Goal: Find specific page/section: Find specific page/section

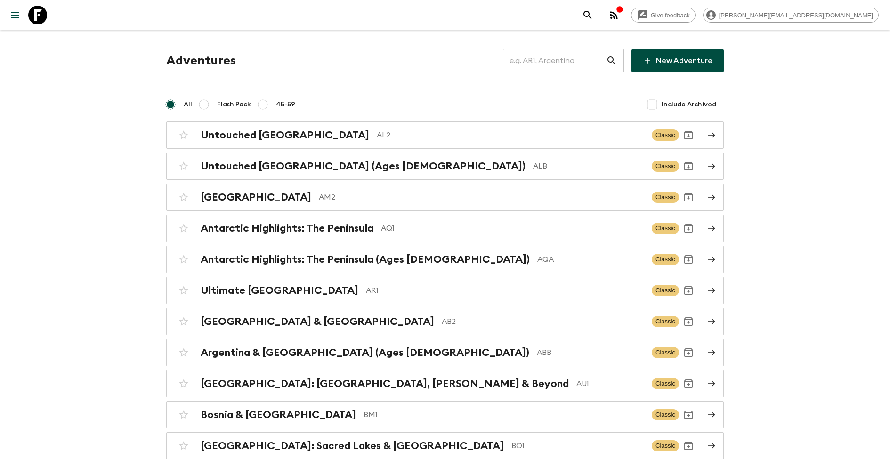
click at [555, 65] on input "text" at bounding box center [554, 61] width 103 height 26
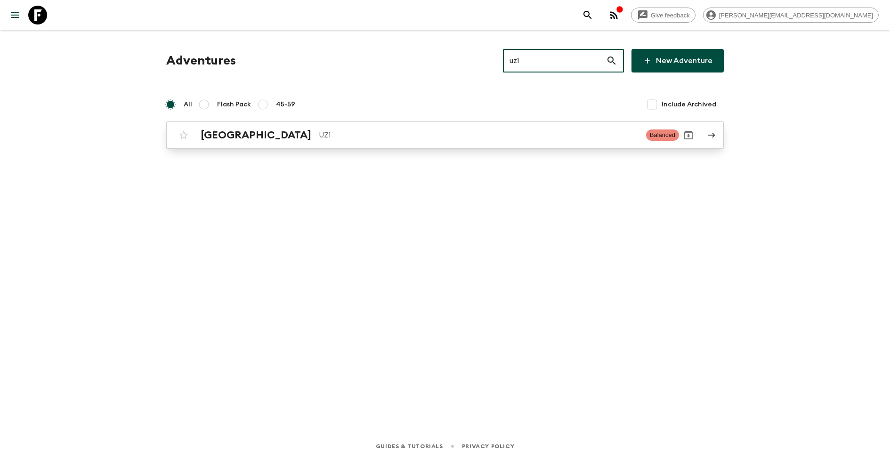
type input "uz1"
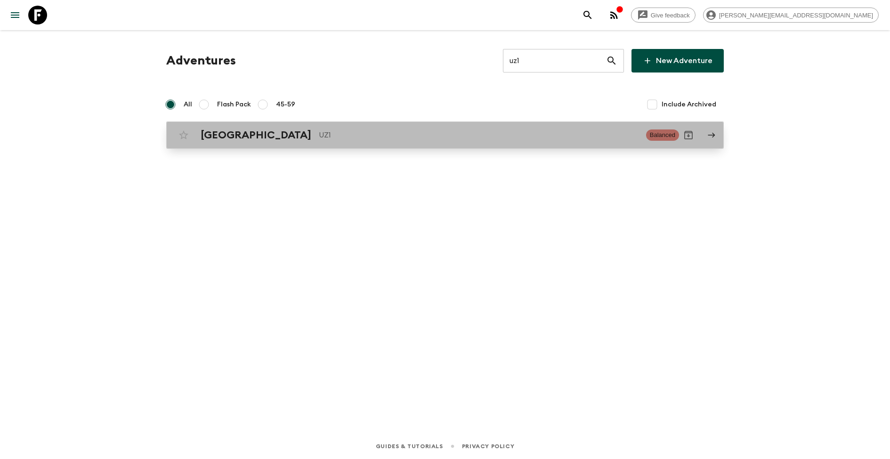
click at [319, 139] on p "UZ1" at bounding box center [479, 134] width 320 height 11
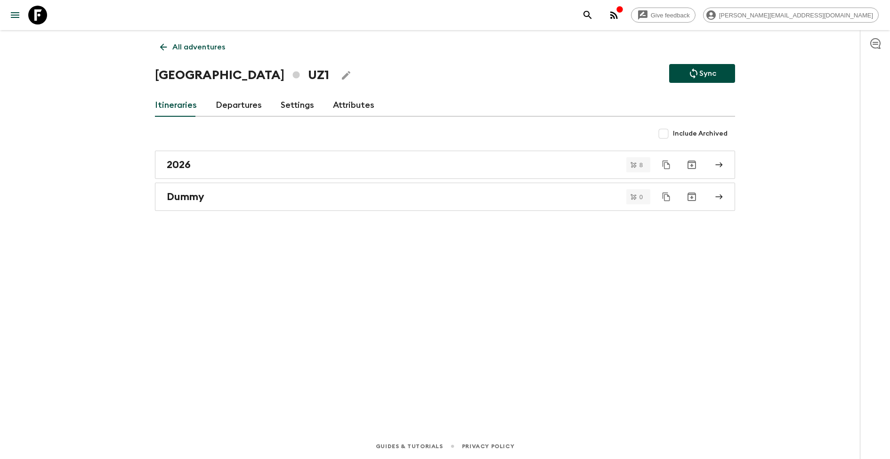
click at [350, 110] on link "Attributes" at bounding box center [353, 105] width 41 height 23
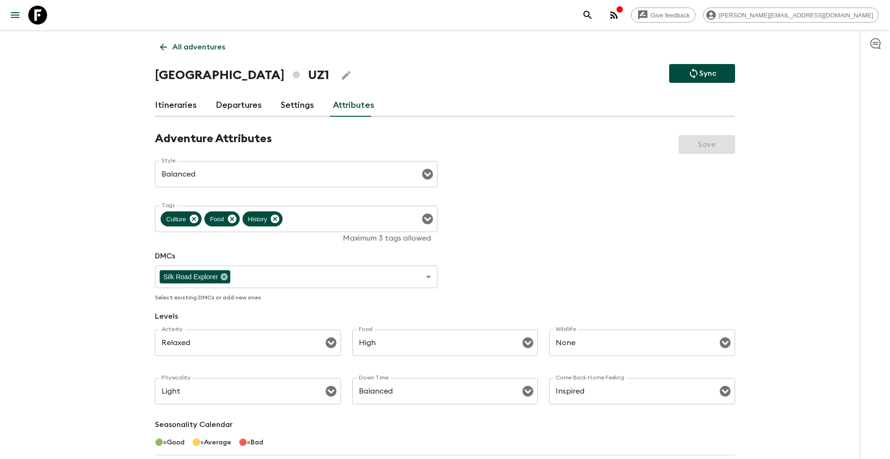
click at [161, 47] on icon at bounding box center [163, 47] width 7 height 7
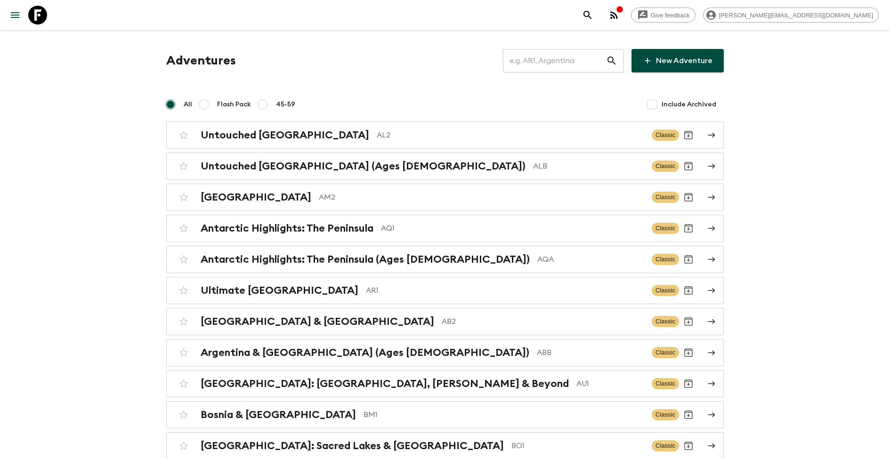
click at [562, 57] on input "text" at bounding box center [554, 61] width 103 height 26
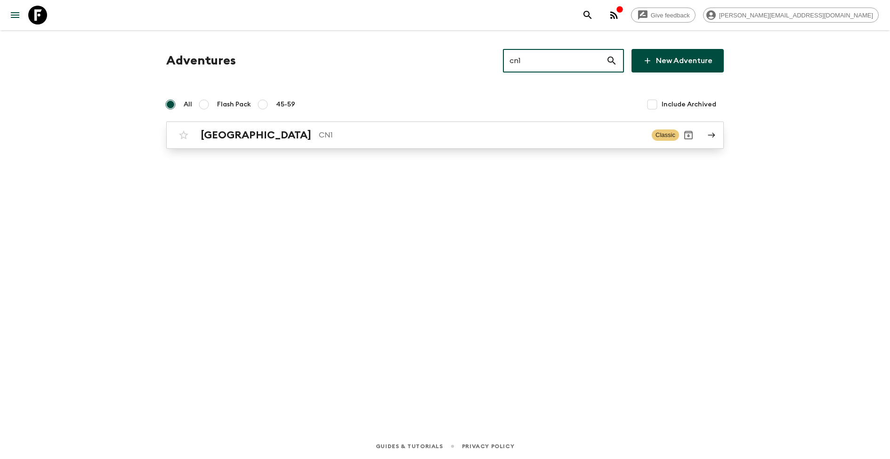
type input "cn1"
click at [466, 142] on div "China CN1 Classic" at bounding box center [426, 135] width 505 height 19
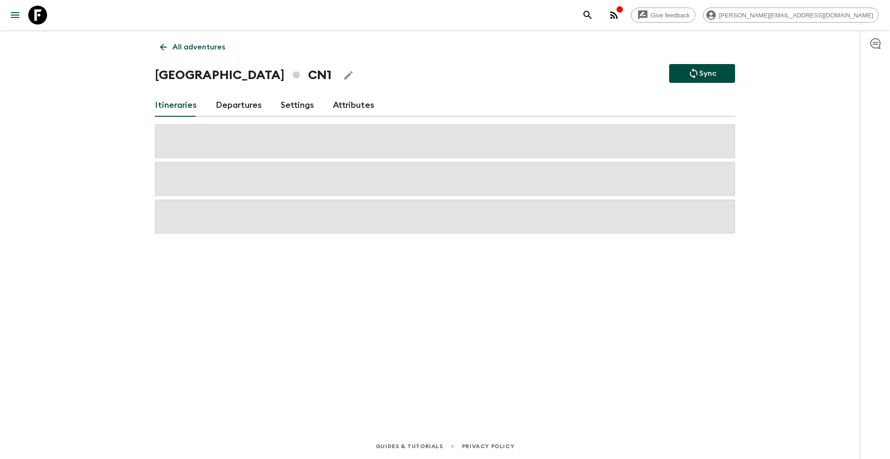
click at [341, 98] on link "Attributes" at bounding box center [353, 105] width 41 height 23
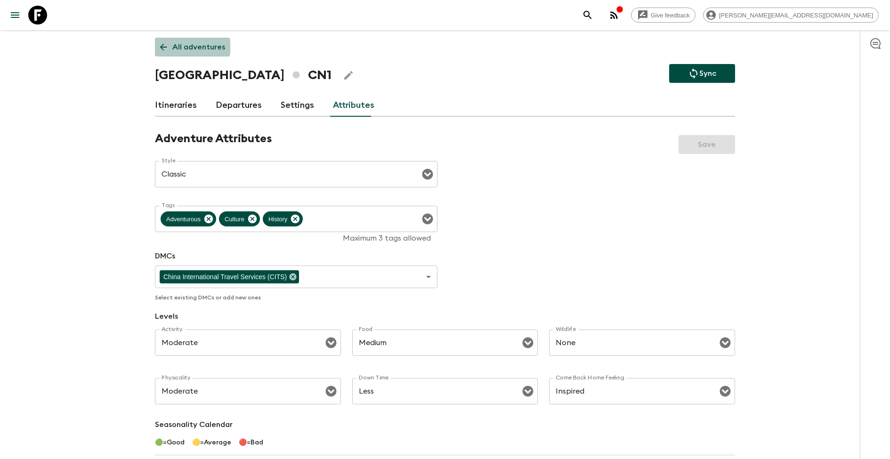
click at [192, 47] on p "All adventures" at bounding box center [198, 46] width 53 height 11
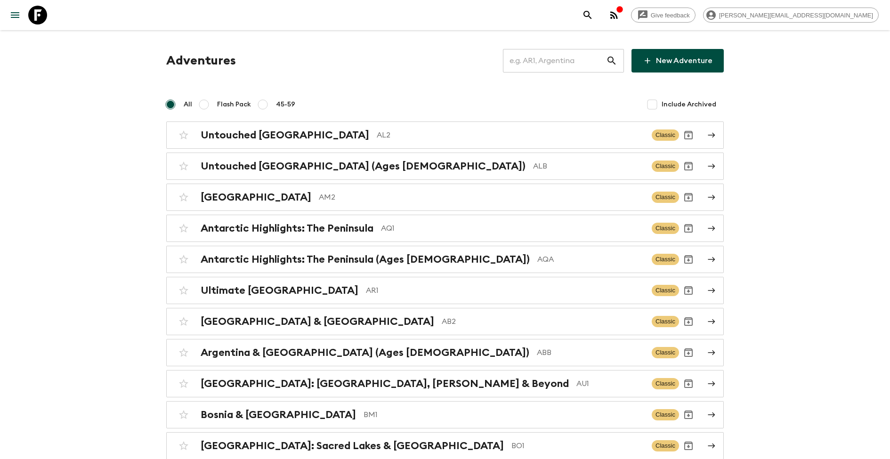
click at [569, 55] on input "text" at bounding box center [554, 61] width 103 height 26
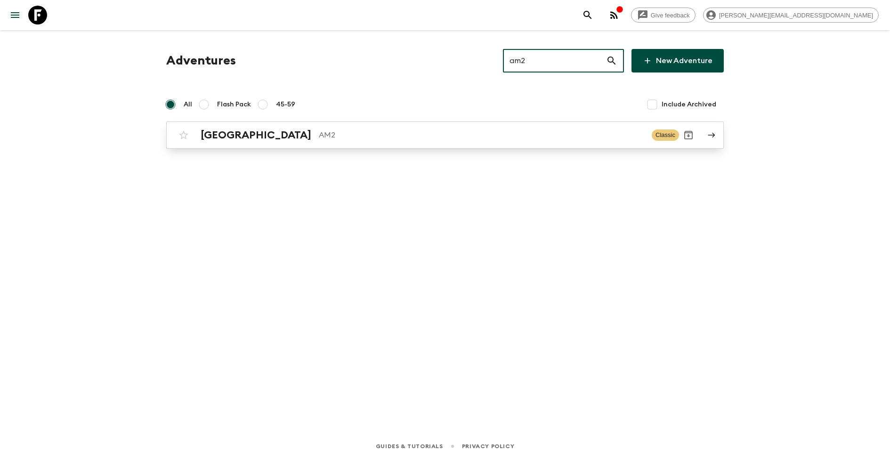
type input "am2"
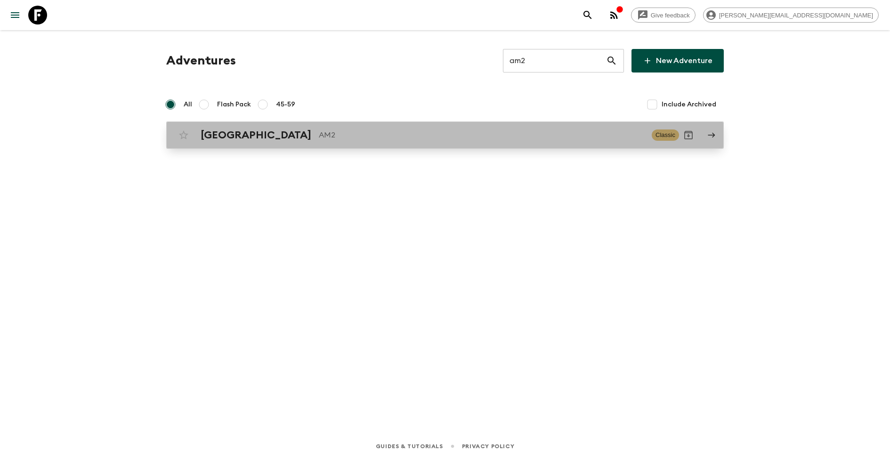
click at [213, 126] on div "Armenia AM2 Classic" at bounding box center [426, 135] width 505 height 19
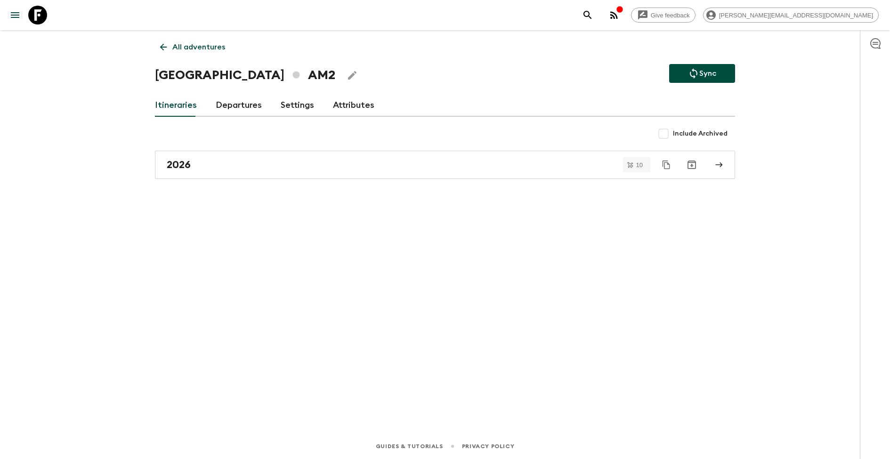
click at [289, 103] on link "Settings" at bounding box center [297, 105] width 33 height 23
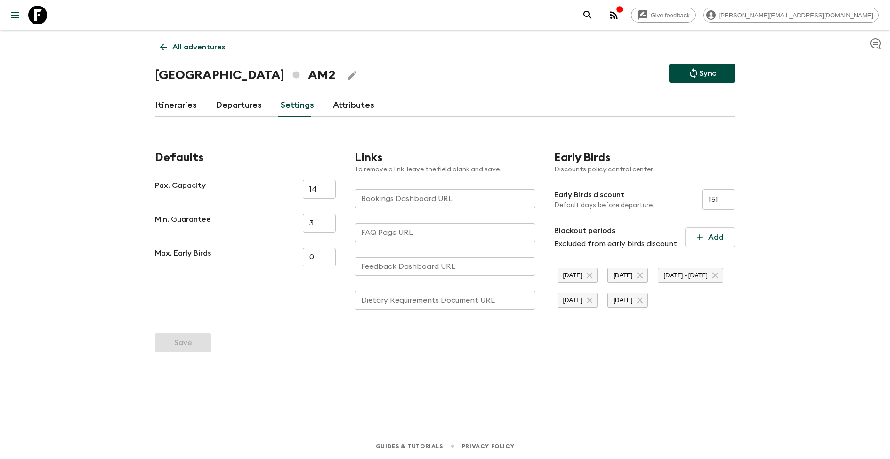
click at [340, 101] on link "Attributes" at bounding box center [353, 105] width 41 height 23
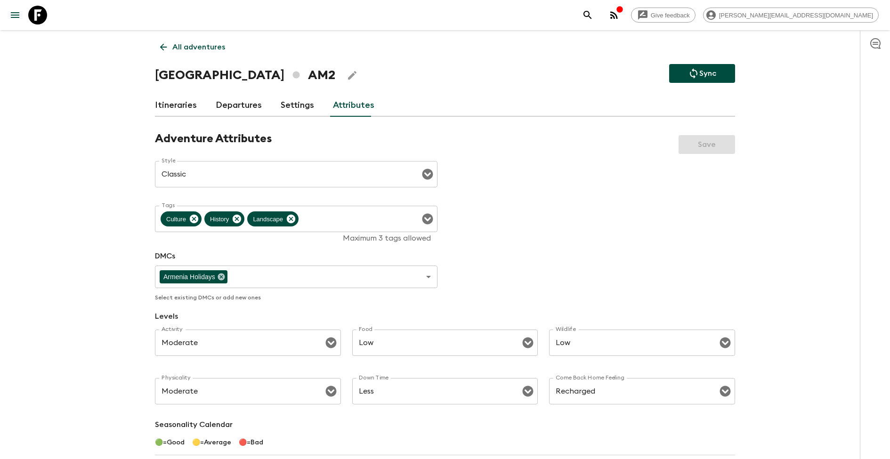
scroll to position [8, 0]
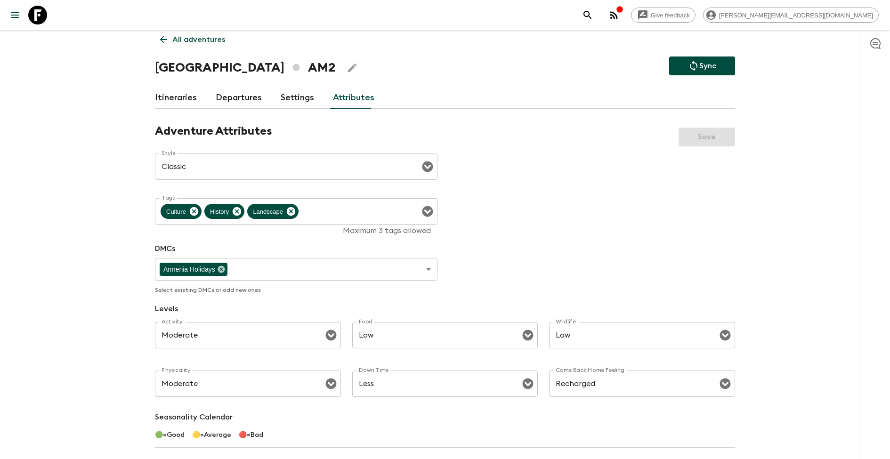
click at [171, 36] on link "All adventures" at bounding box center [192, 39] width 75 height 19
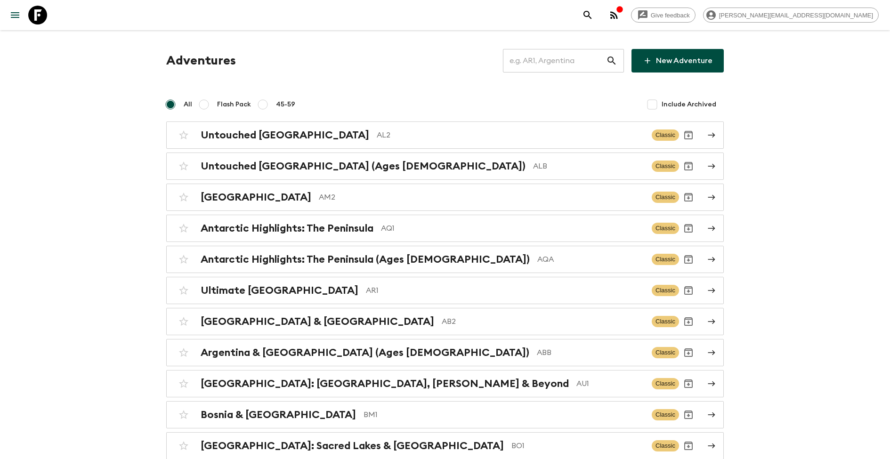
click at [595, 64] on input "text" at bounding box center [554, 61] width 103 height 26
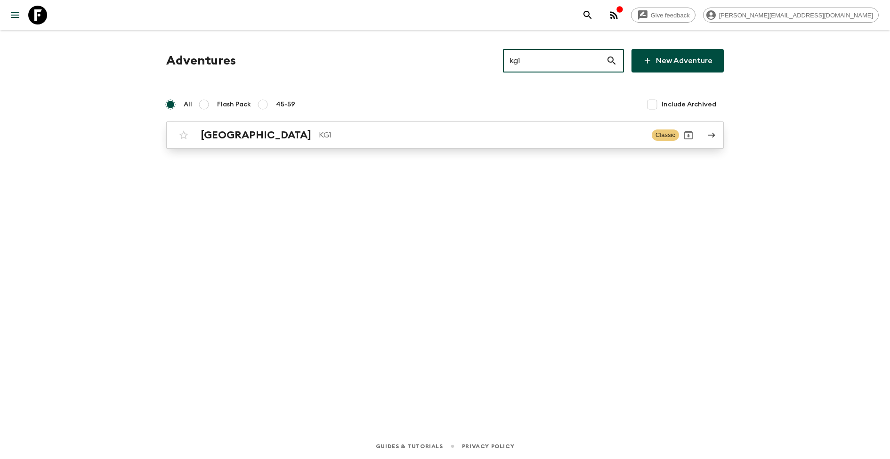
type input "kg1"
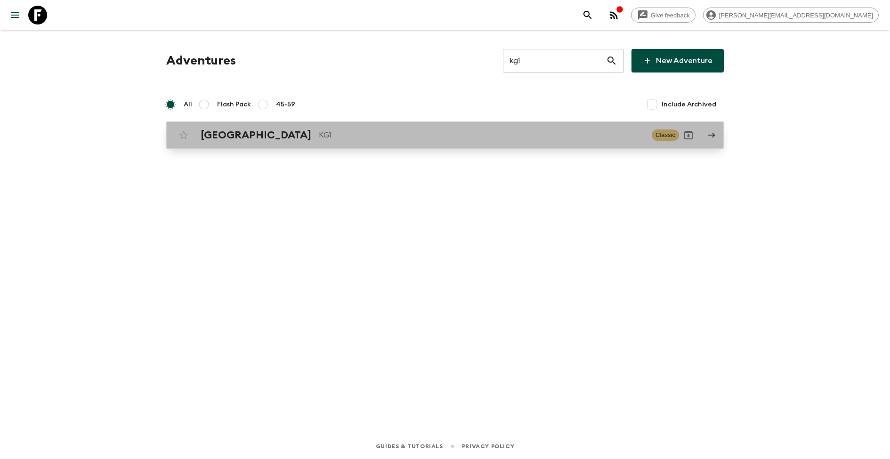
click at [460, 140] on p "KG1" at bounding box center [481, 134] width 325 height 11
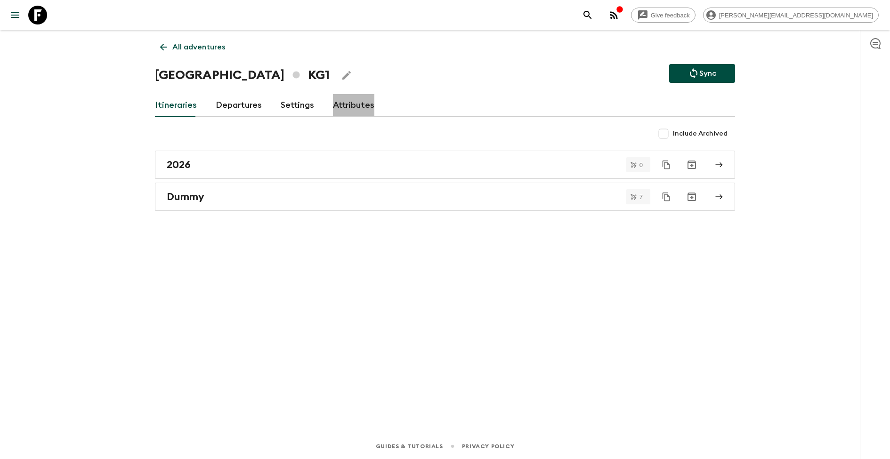
click at [339, 102] on link "Attributes" at bounding box center [353, 105] width 41 height 23
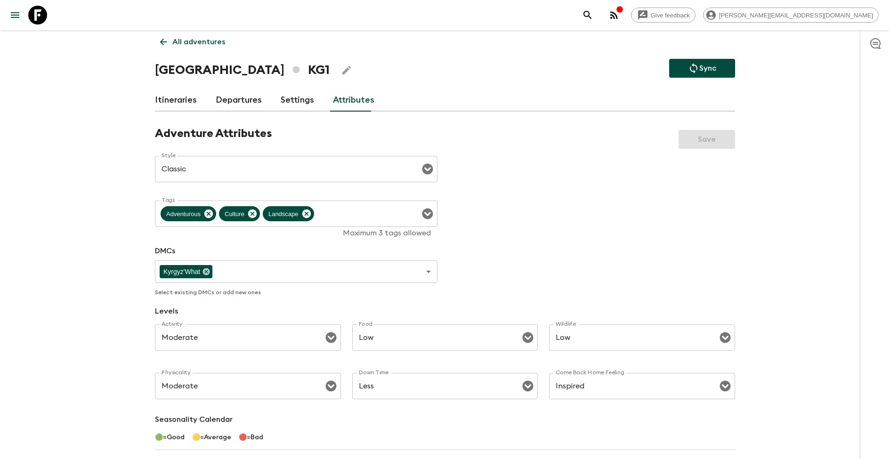
scroll to position [6, 0]
click at [176, 29] on div "Give feedback [PERSON_NAME][EMAIL_ADDRESS][DOMAIN_NAME]" at bounding box center [445, 15] width 890 height 30
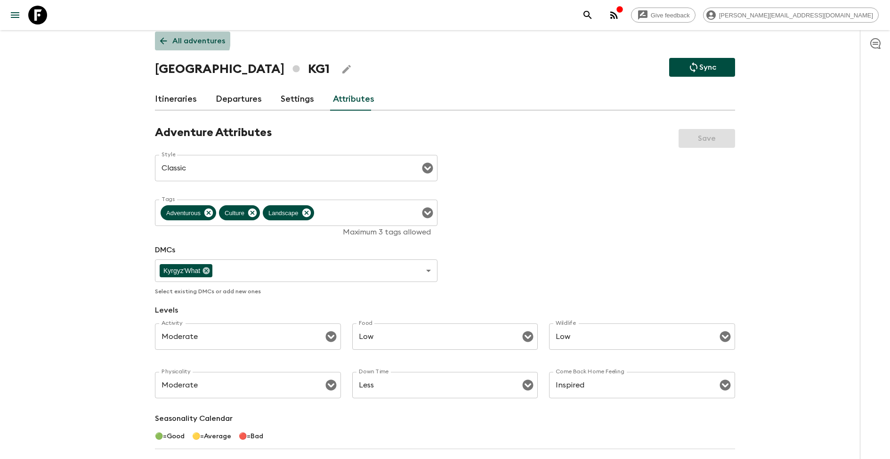
click at [176, 38] on p "All adventures" at bounding box center [198, 40] width 53 height 11
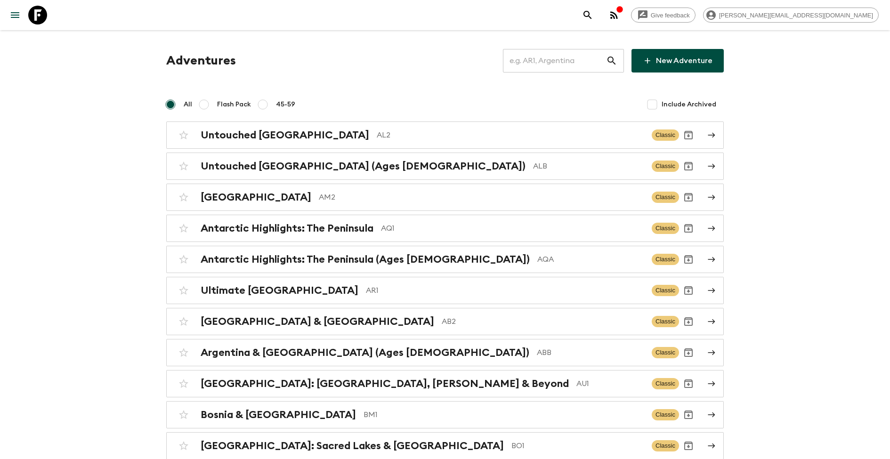
click at [580, 66] on input "text" at bounding box center [554, 61] width 103 height 26
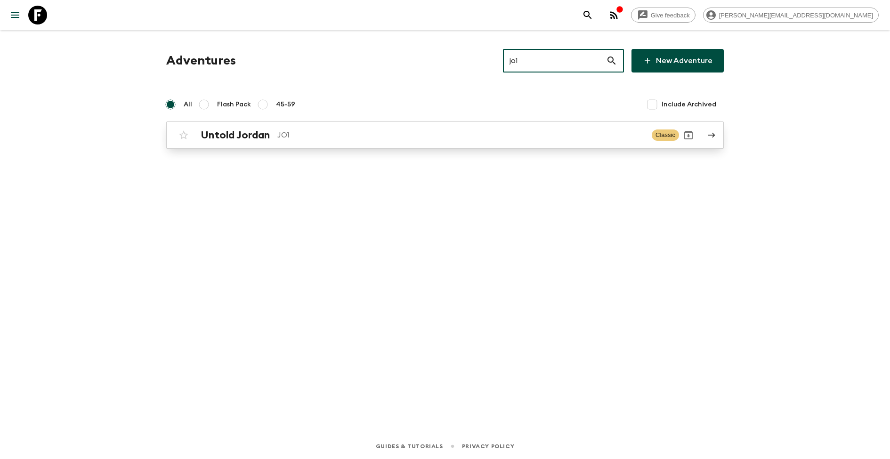
type input "jo1"
click at [321, 138] on p "JO1" at bounding box center [460, 134] width 367 height 11
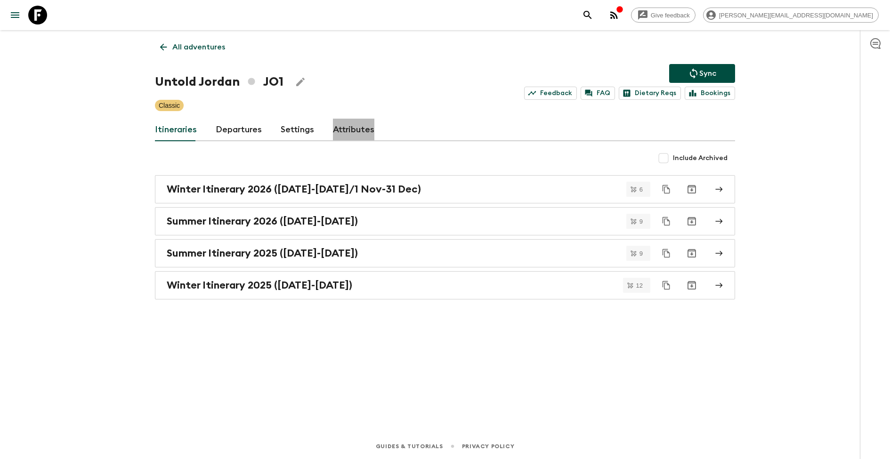
click at [357, 125] on link "Attributes" at bounding box center [353, 130] width 41 height 23
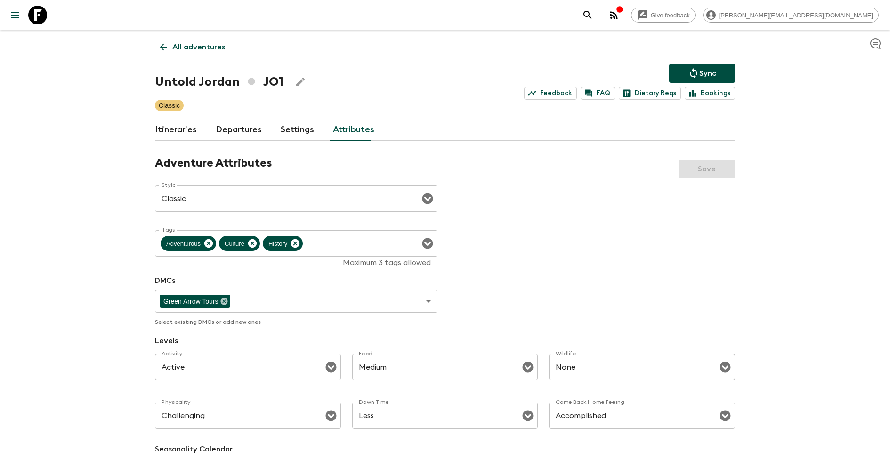
click at [174, 39] on link "All adventures" at bounding box center [192, 47] width 75 height 19
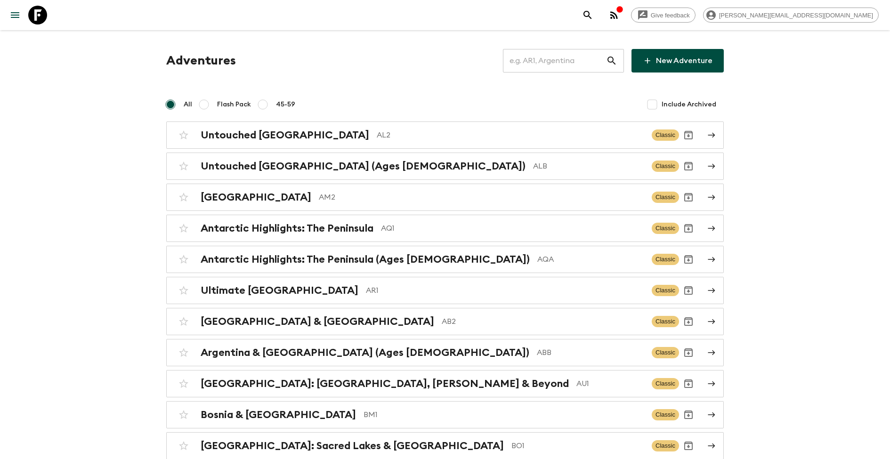
click at [570, 67] on input "text" at bounding box center [554, 61] width 103 height 26
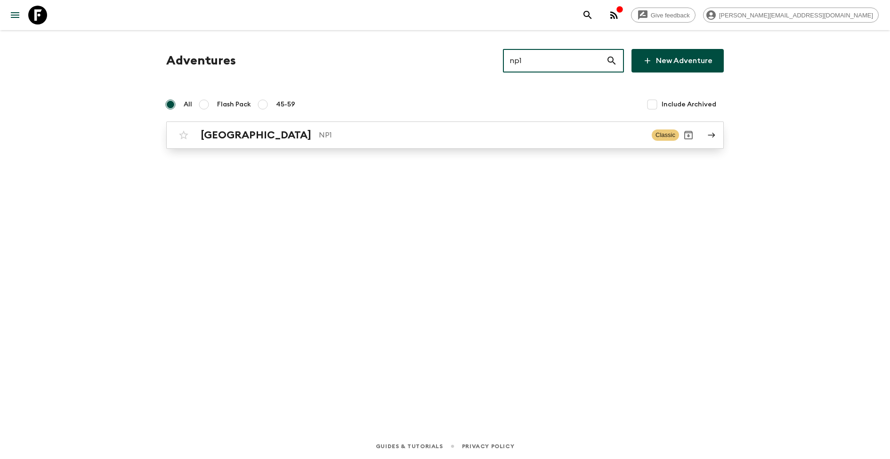
type input "np1"
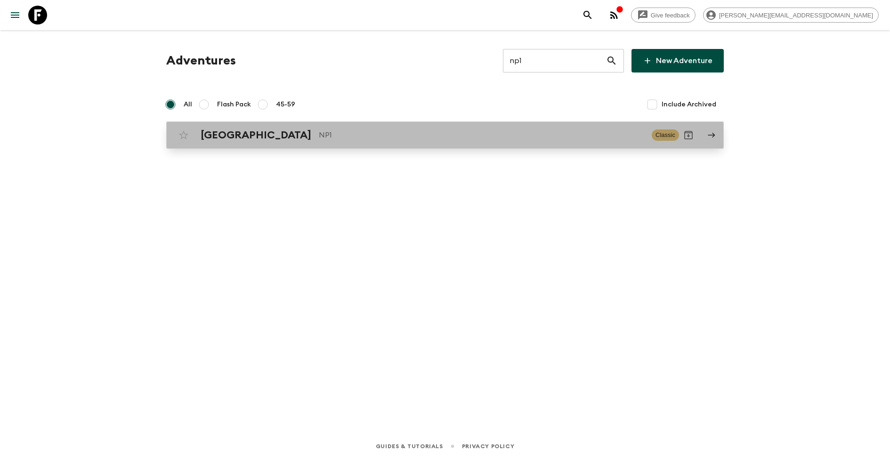
click at [319, 131] on p "NP1" at bounding box center [481, 134] width 325 height 11
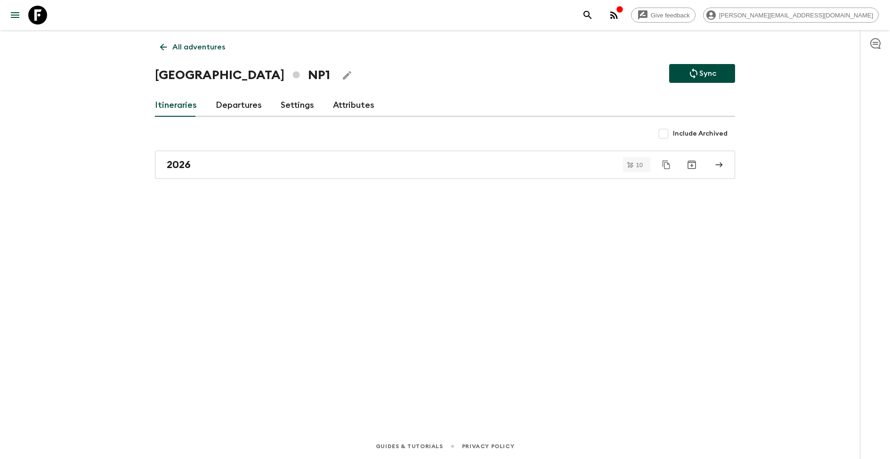
click at [349, 104] on link "Attributes" at bounding box center [353, 105] width 41 height 23
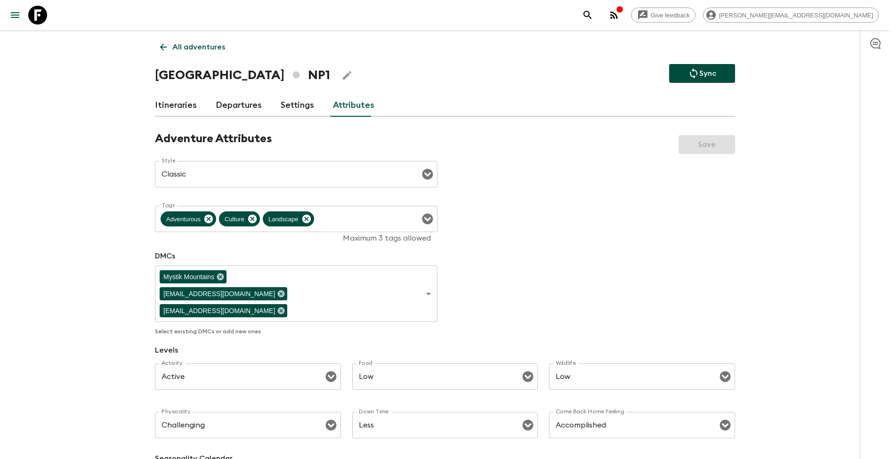
click at [191, 42] on p "All adventures" at bounding box center [198, 46] width 53 height 11
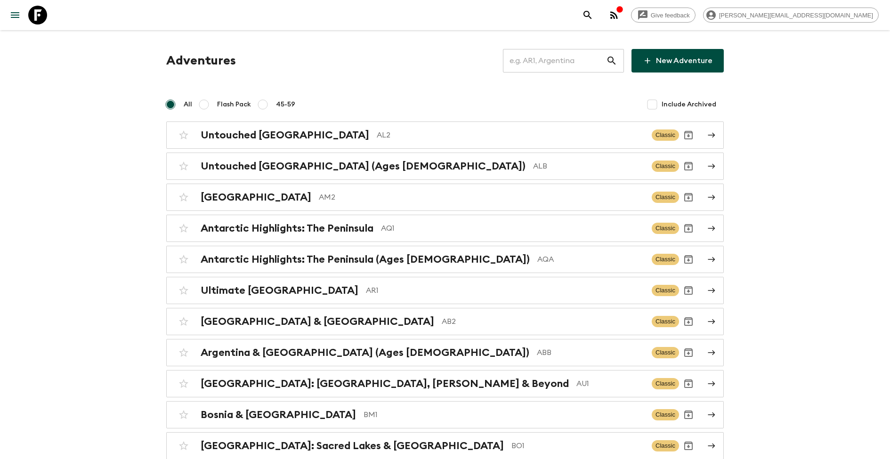
click at [567, 54] on input "text" at bounding box center [554, 61] width 103 height 26
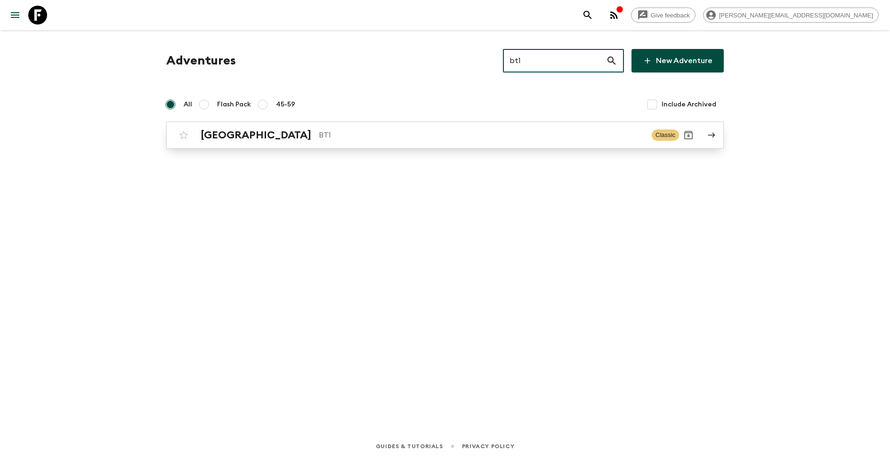
type input "bt1"
click at [232, 135] on h2 "[GEOGRAPHIC_DATA]" at bounding box center [256, 135] width 111 height 12
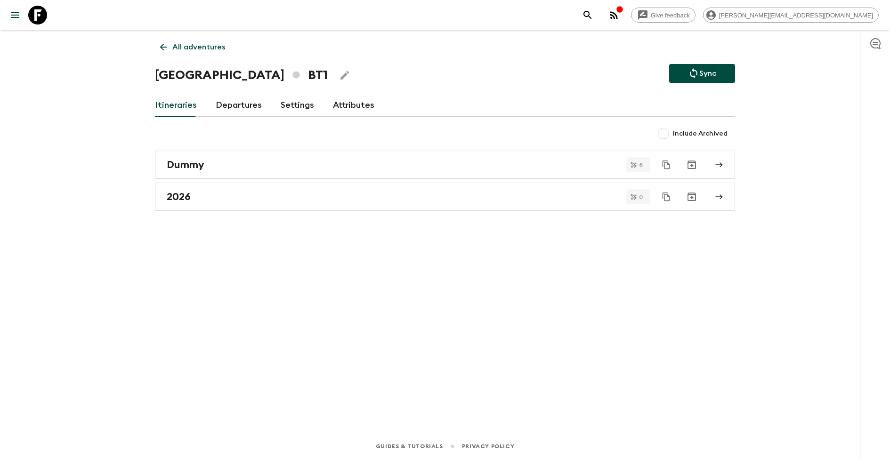
click at [349, 103] on link "Attributes" at bounding box center [353, 105] width 41 height 23
